Goal: Communication & Community: Answer question/provide support

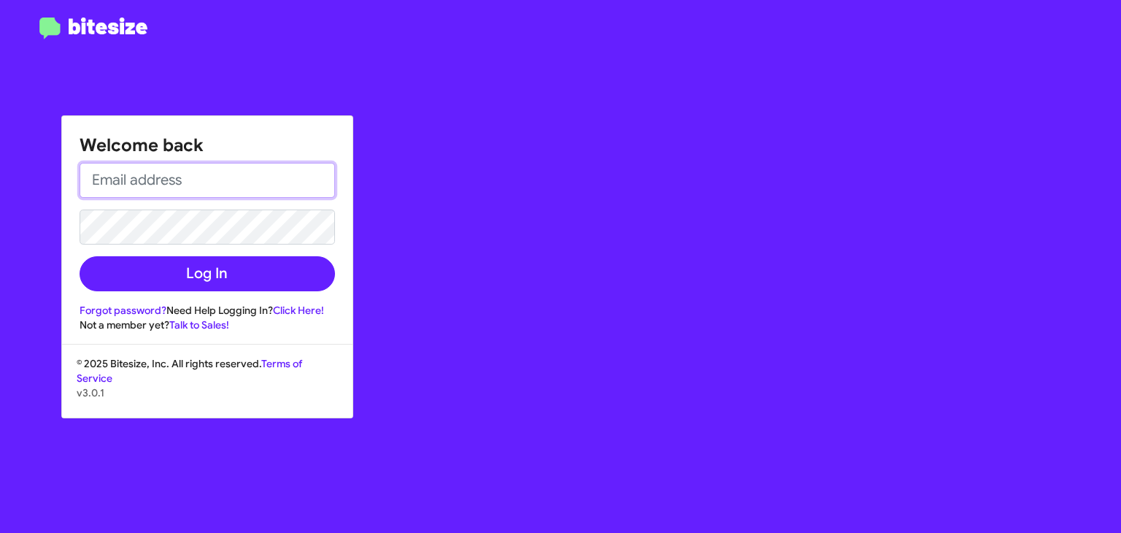
click at [222, 185] on input "email" at bounding box center [207, 180] width 255 height 35
type input "[EMAIL_ADDRESS][DOMAIN_NAME]"
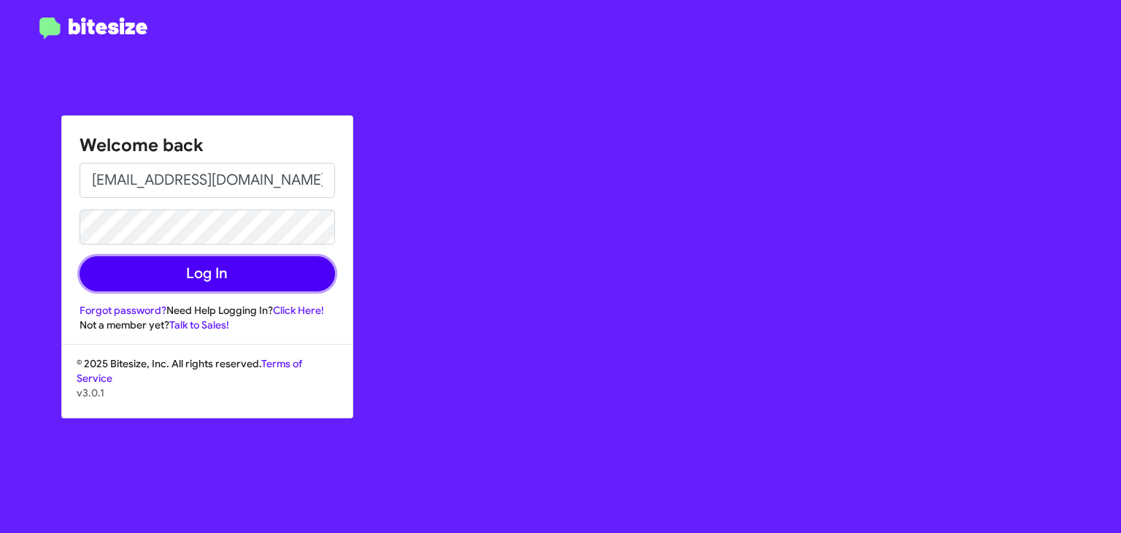
click at [199, 282] on button "Log In" at bounding box center [207, 273] width 255 height 35
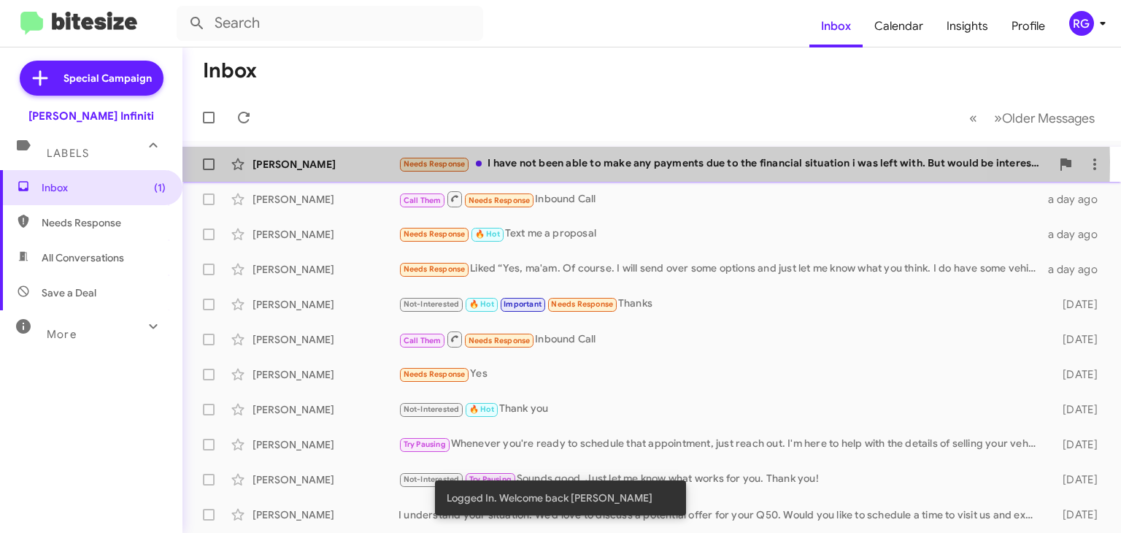
click at [585, 161] on div "Needs Response I have not been able to make any payments due to the financial s…" at bounding box center [724, 163] width 652 height 17
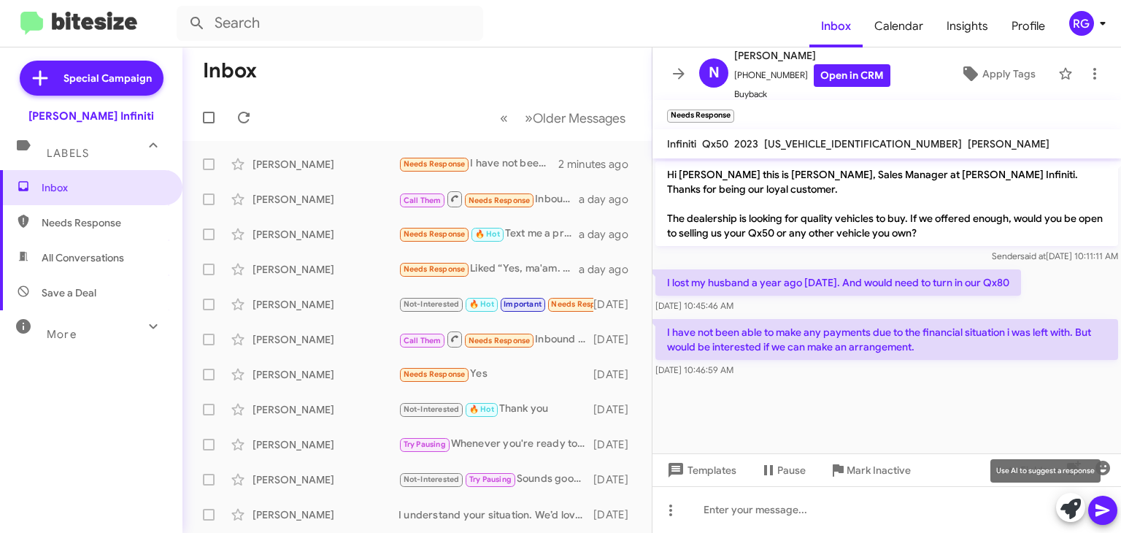
click at [1068, 506] on icon at bounding box center [1070, 508] width 20 height 20
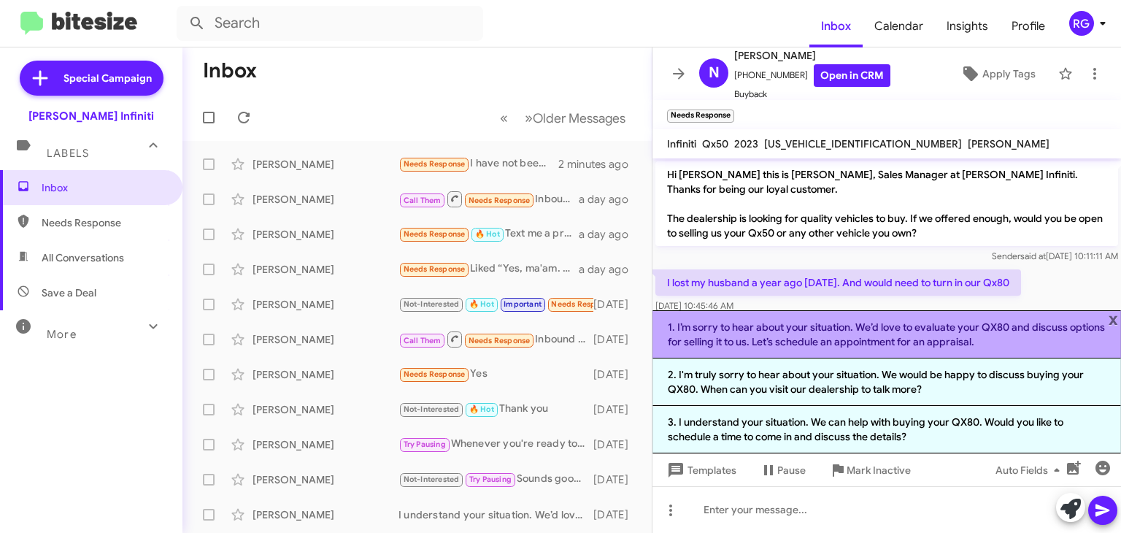
click at [769, 326] on li "1. I’m sorry to hear about your situation. We’d love to evaluate your QX80 and …" at bounding box center [886, 334] width 469 height 48
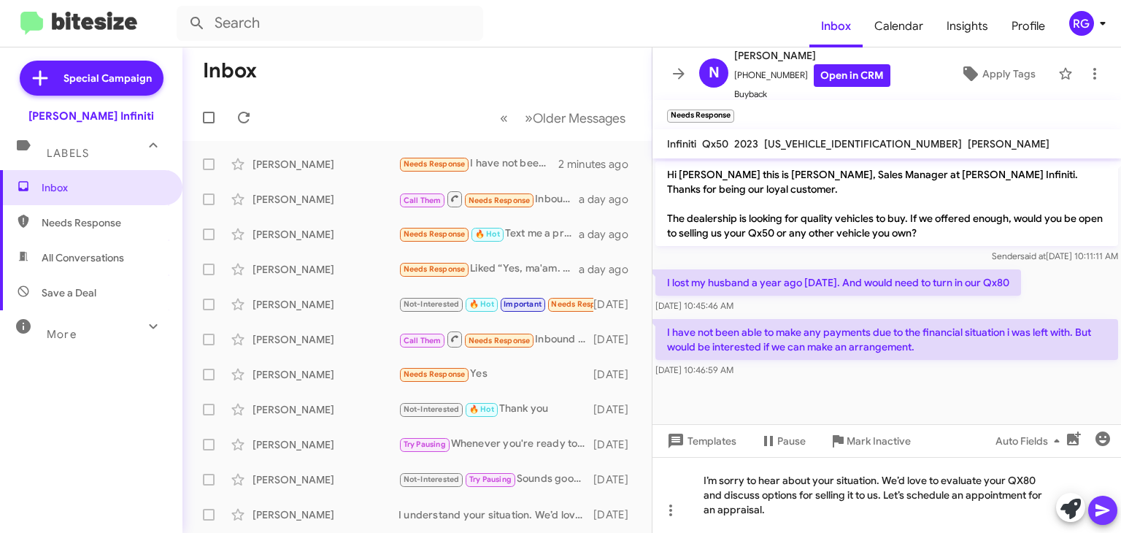
click at [1098, 517] on icon at bounding box center [1103, 510] width 18 height 18
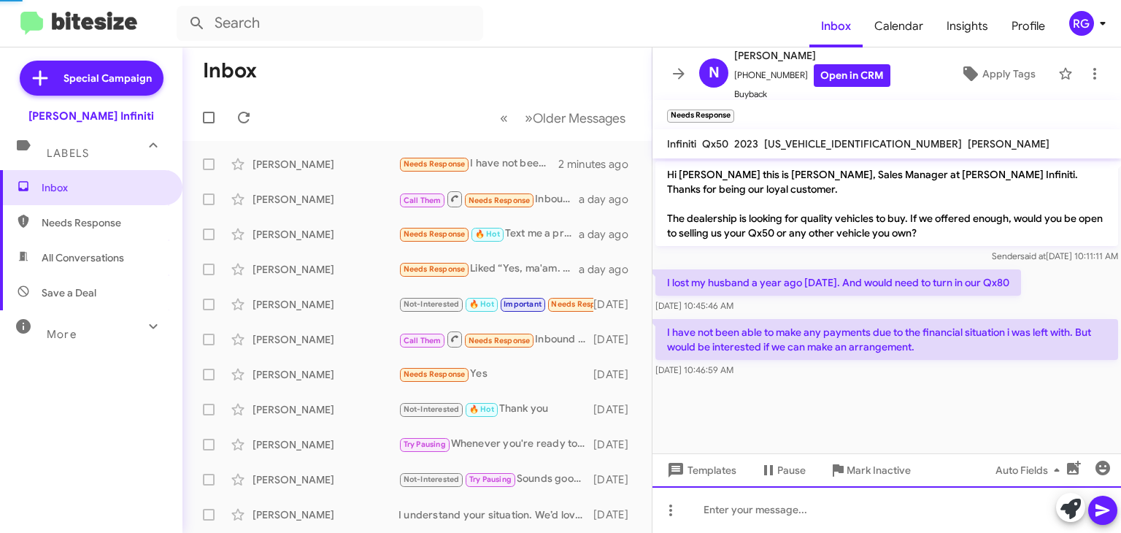
scroll to position [6, 0]
